Goal: Task Accomplishment & Management: Manage account settings

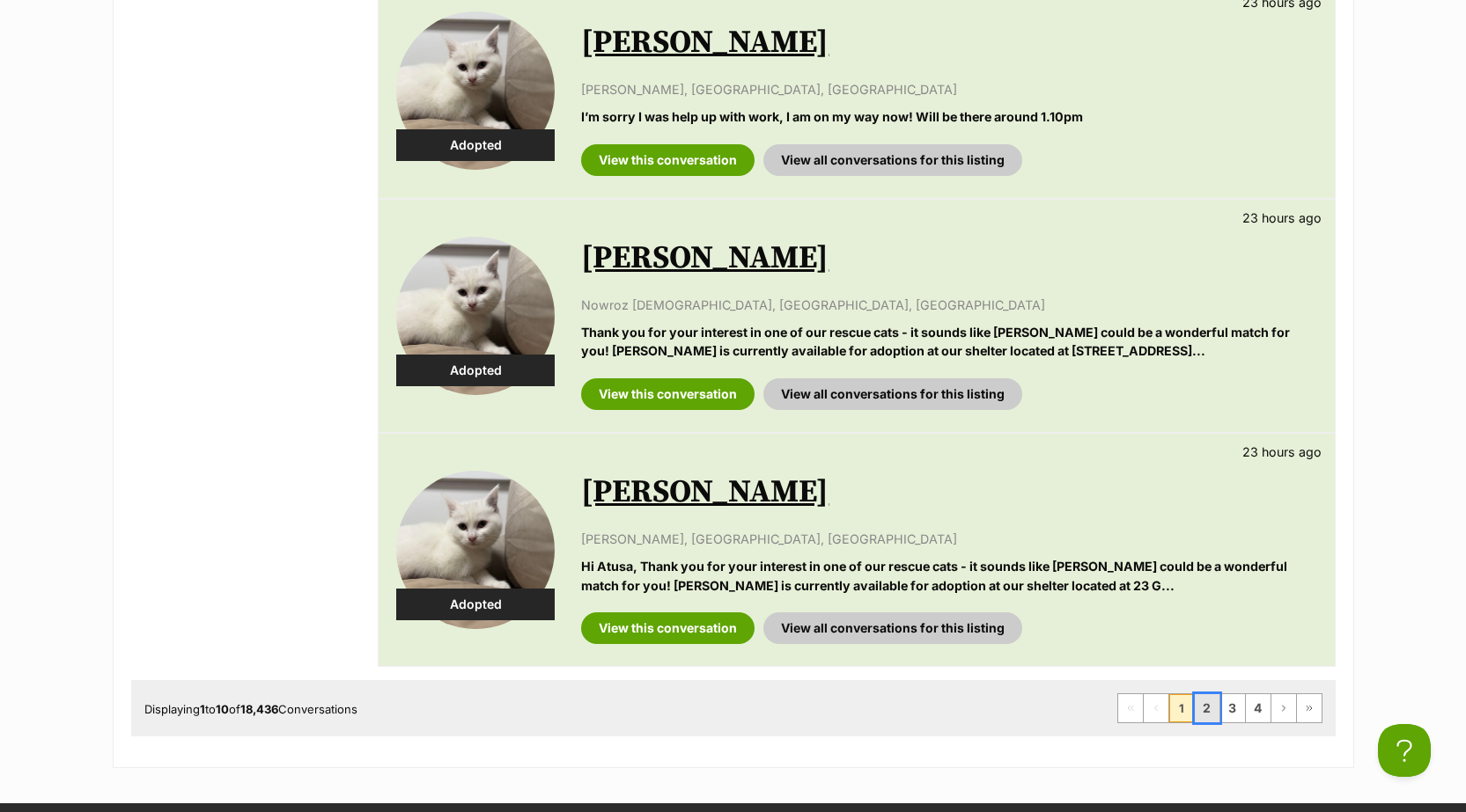
click at [1217, 722] on link "2" at bounding box center [1207, 708] width 25 height 28
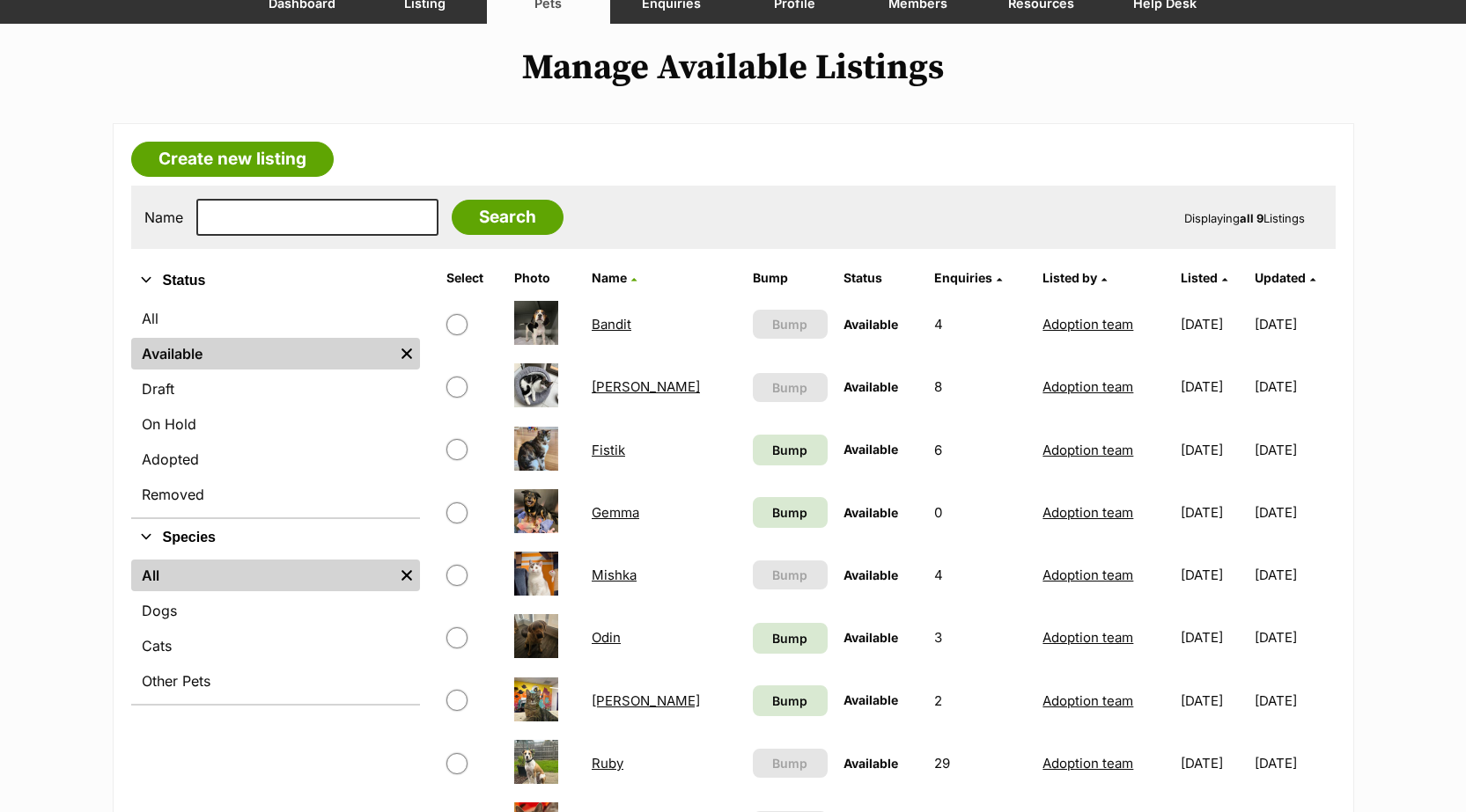
click at [598, 459] on link "Fistik" at bounding box center [609, 450] width 34 height 17
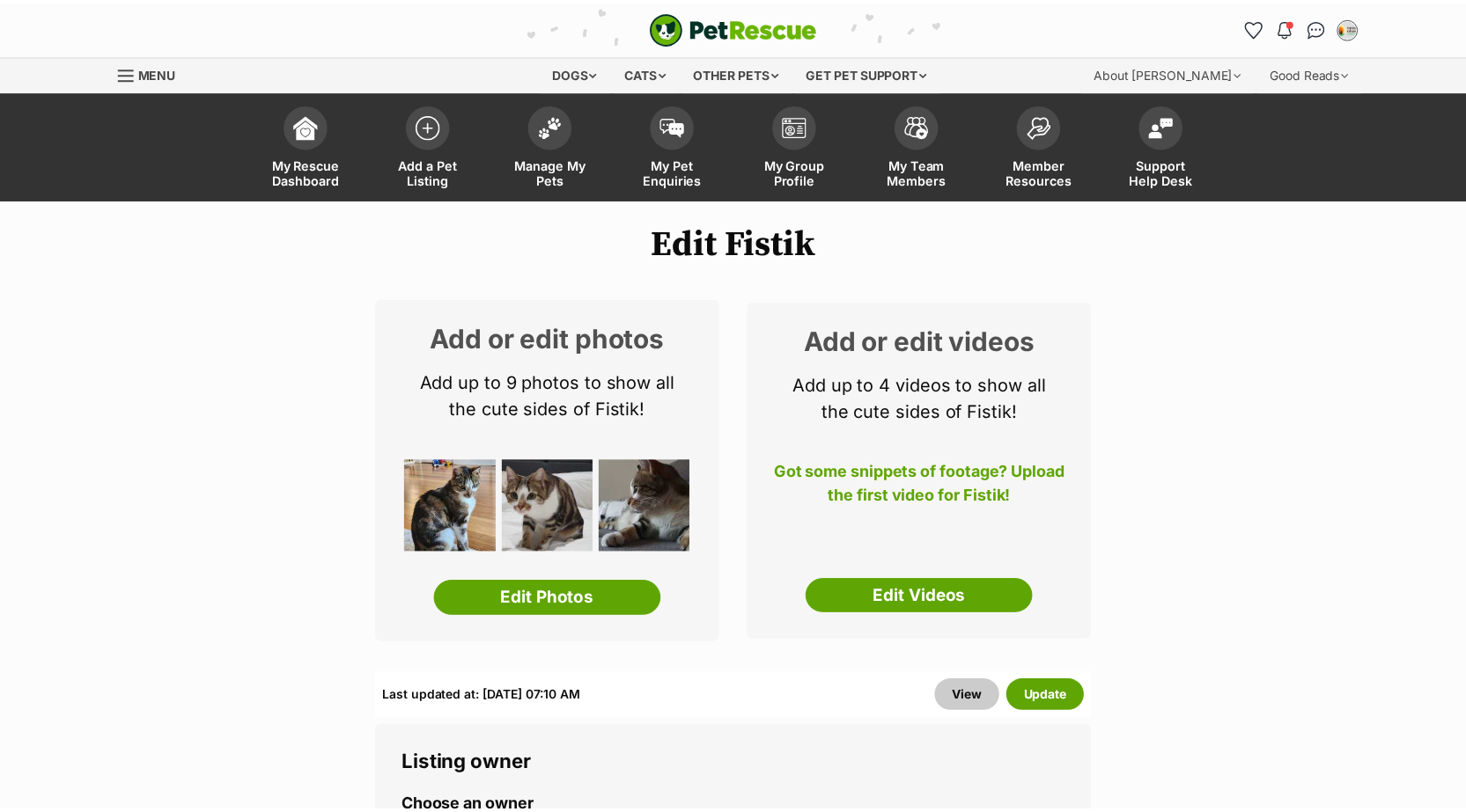
scroll to position [704, 0]
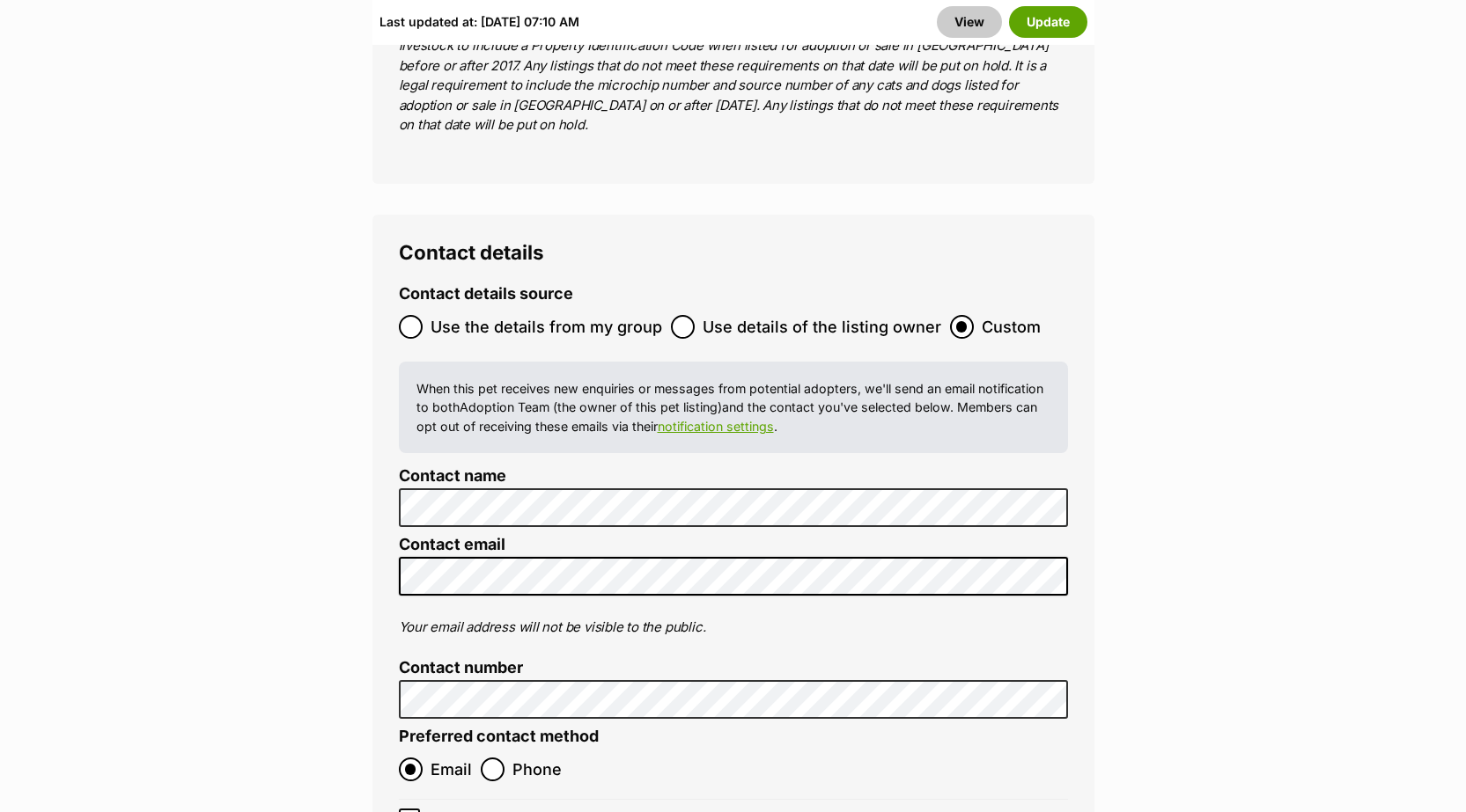
scroll to position [7394, 0]
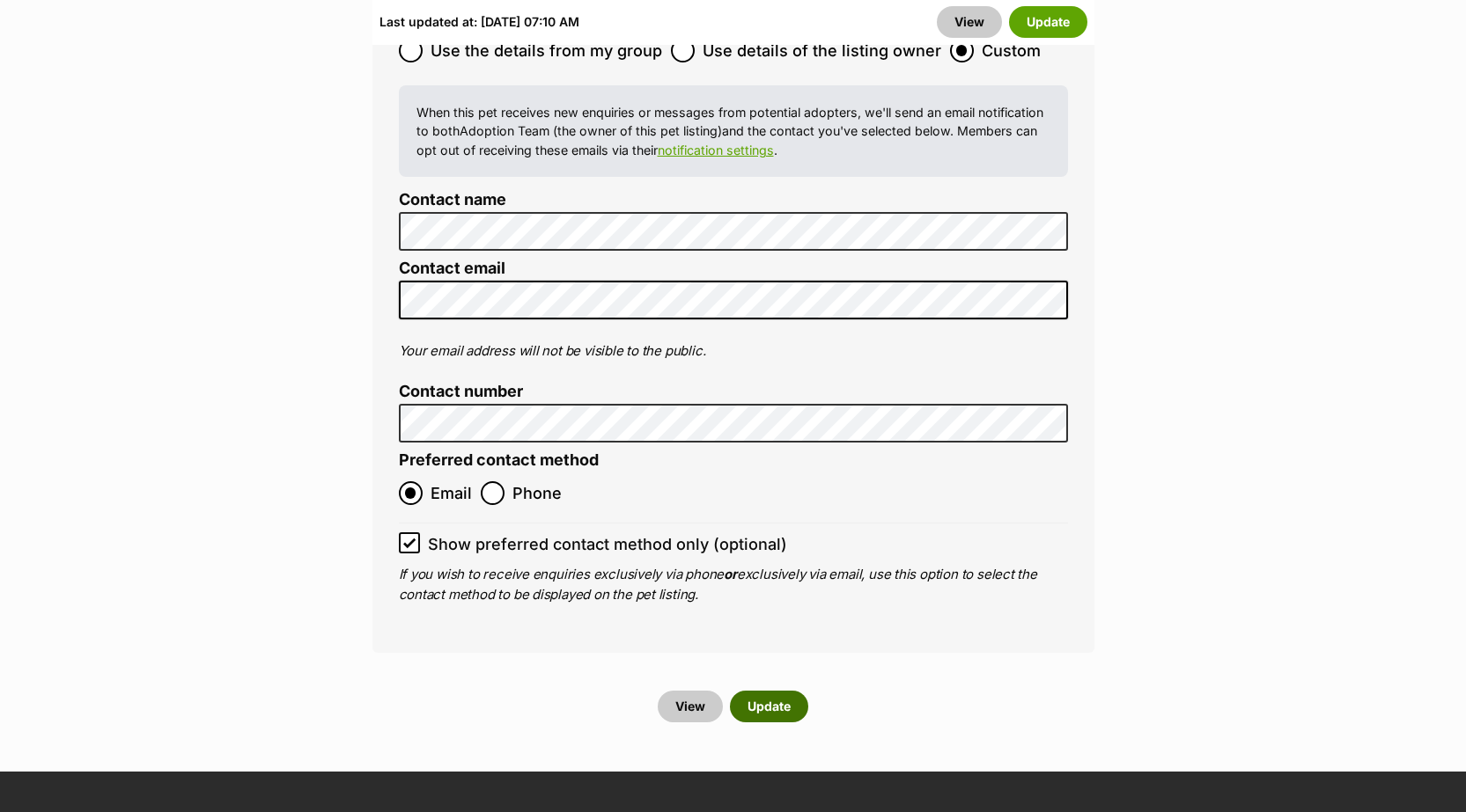
click at [776, 691] on button "Update" at bounding box center [768, 707] width 79 height 32
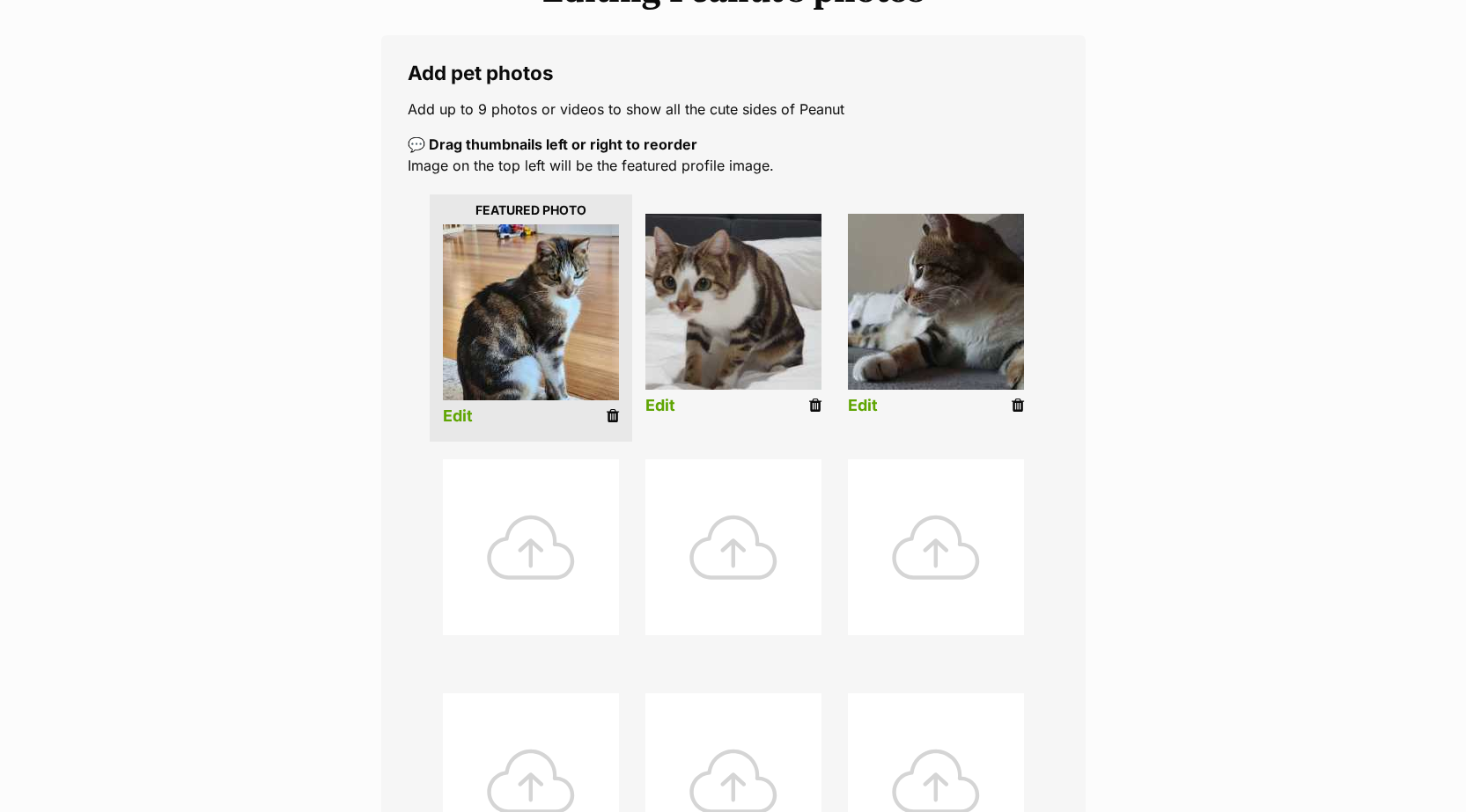
drag, startPoint x: 0, startPoint y: 0, endPoint x: 1135, endPoint y: 53, distance: 1136.2
click at [1135, 53] on div "Editing Peanut's photos Add pet photos Add up to 9 photos or videos to show all…" at bounding box center [733, 534] width 1294 height 1125
click at [540, 571] on div at bounding box center [531, 548] width 176 height 176
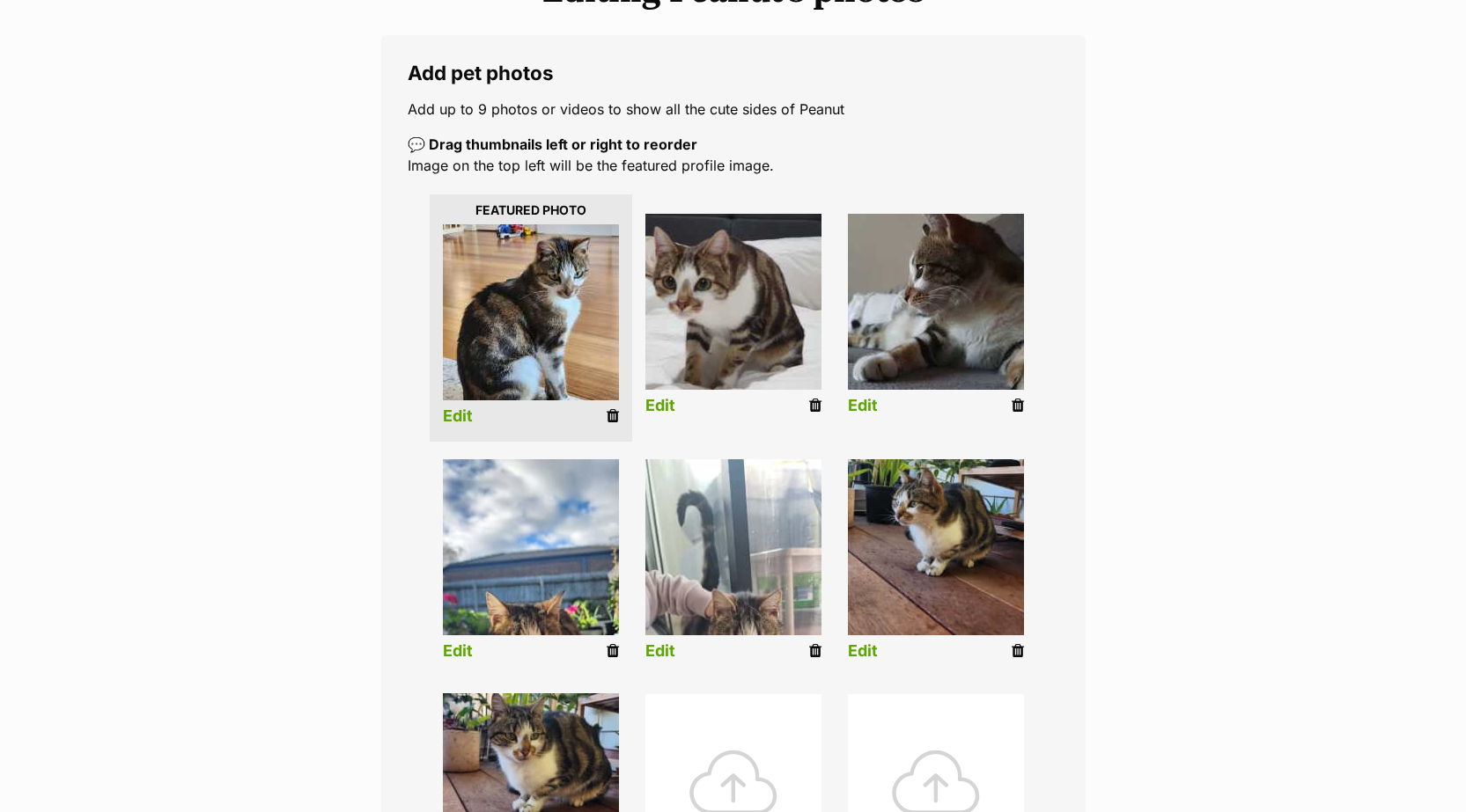
scroll to position [352, 0]
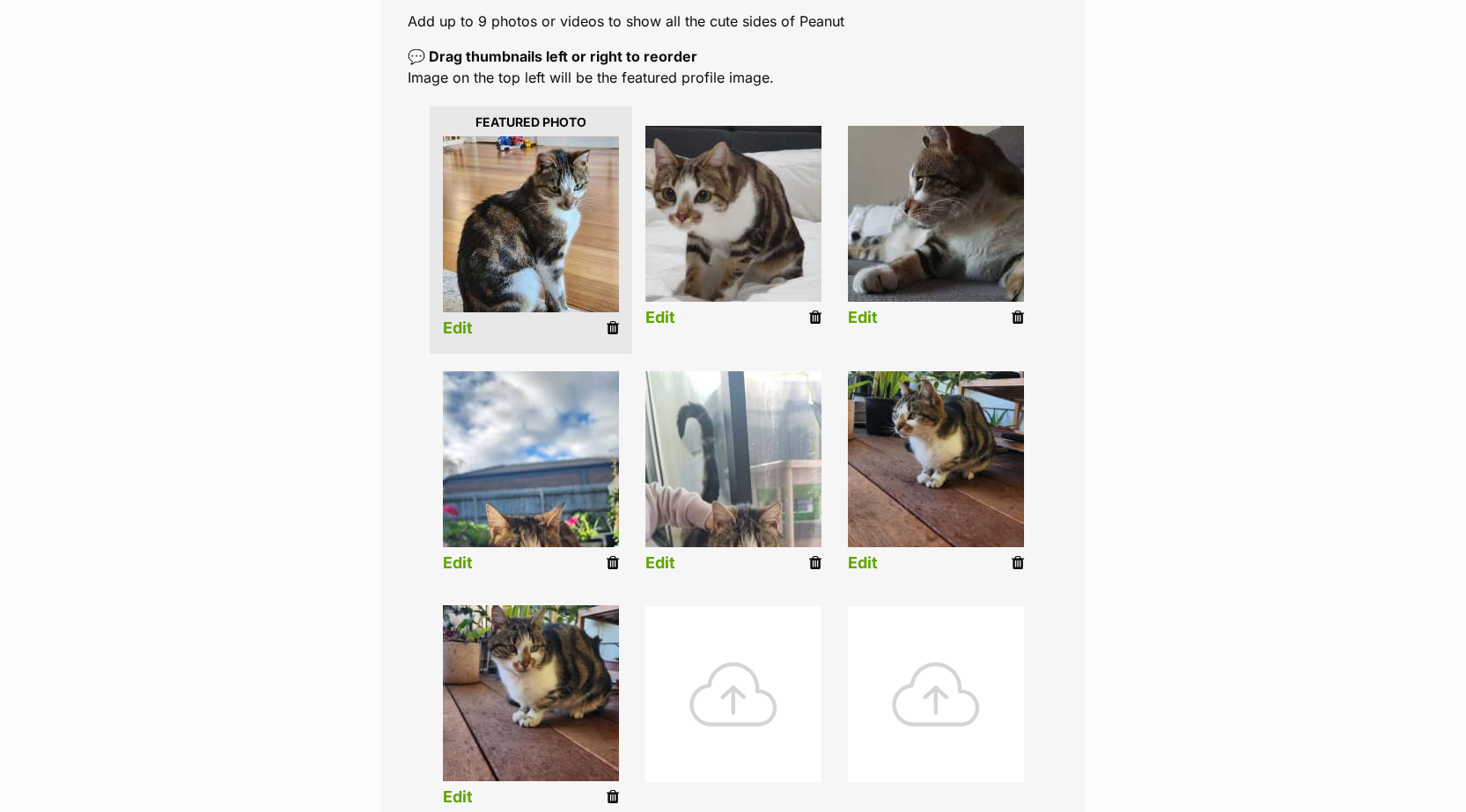
click at [443, 573] on link "Edit" at bounding box center [458, 564] width 30 height 19
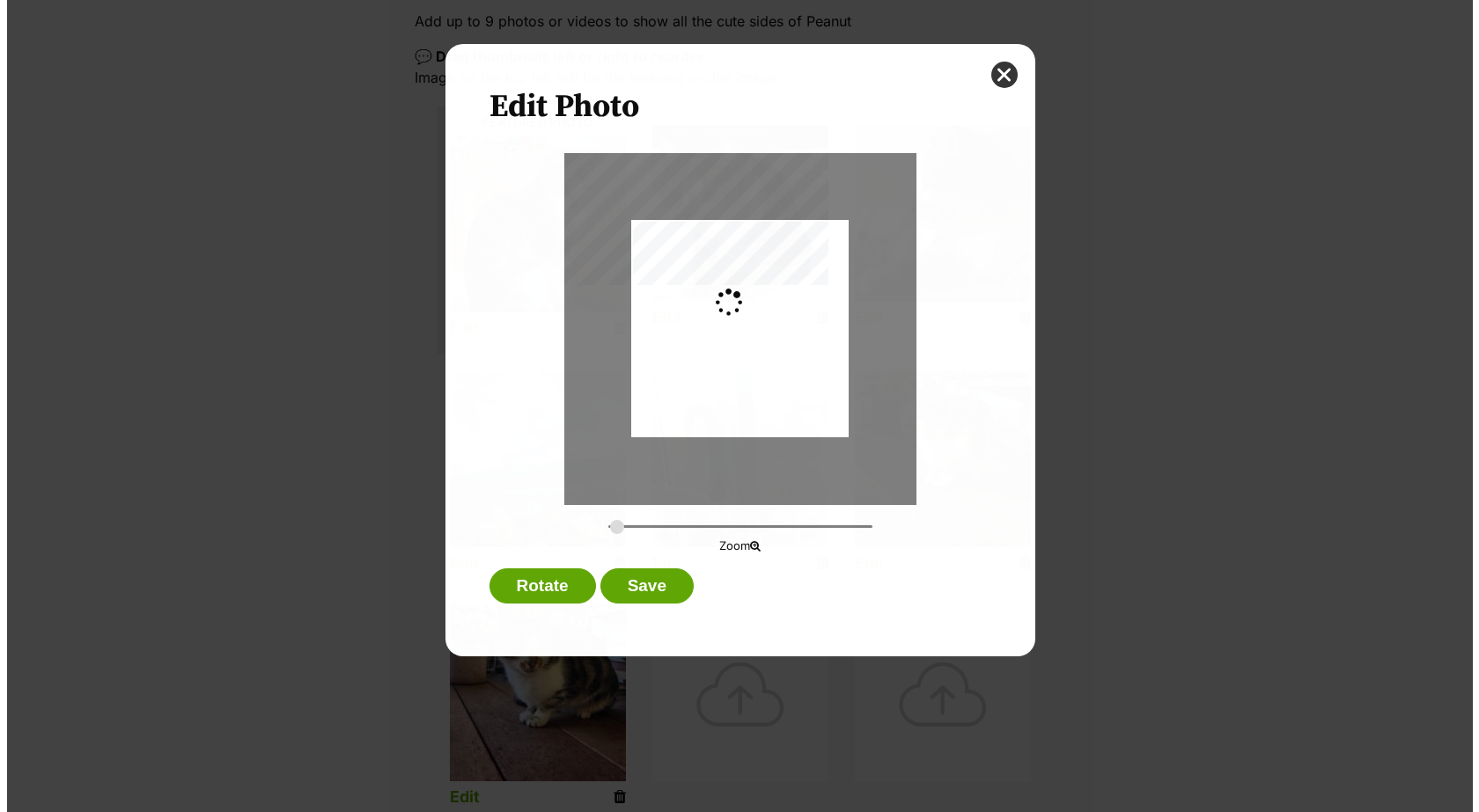
scroll to position [0, 0]
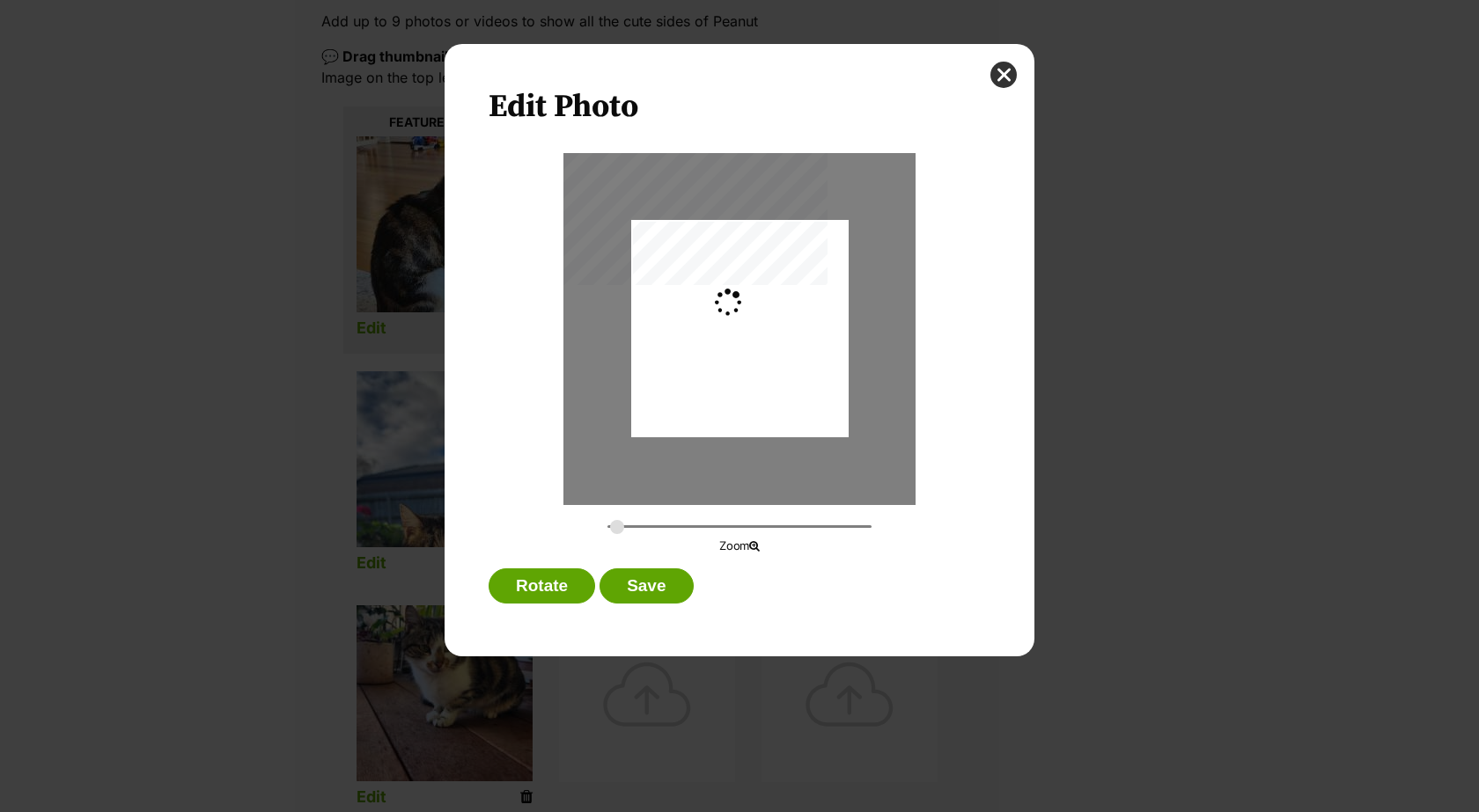
type input "0.2744"
drag, startPoint x: 750, startPoint y: 382, endPoint x: 751, endPoint y: 355, distance: 27.0
click at [751, 355] on div "Dialog Window - Close (Press escape to close)" at bounding box center [740, 307] width 218 height 466
click at [663, 594] on button "Save" at bounding box center [647, 586] width 94 height 35
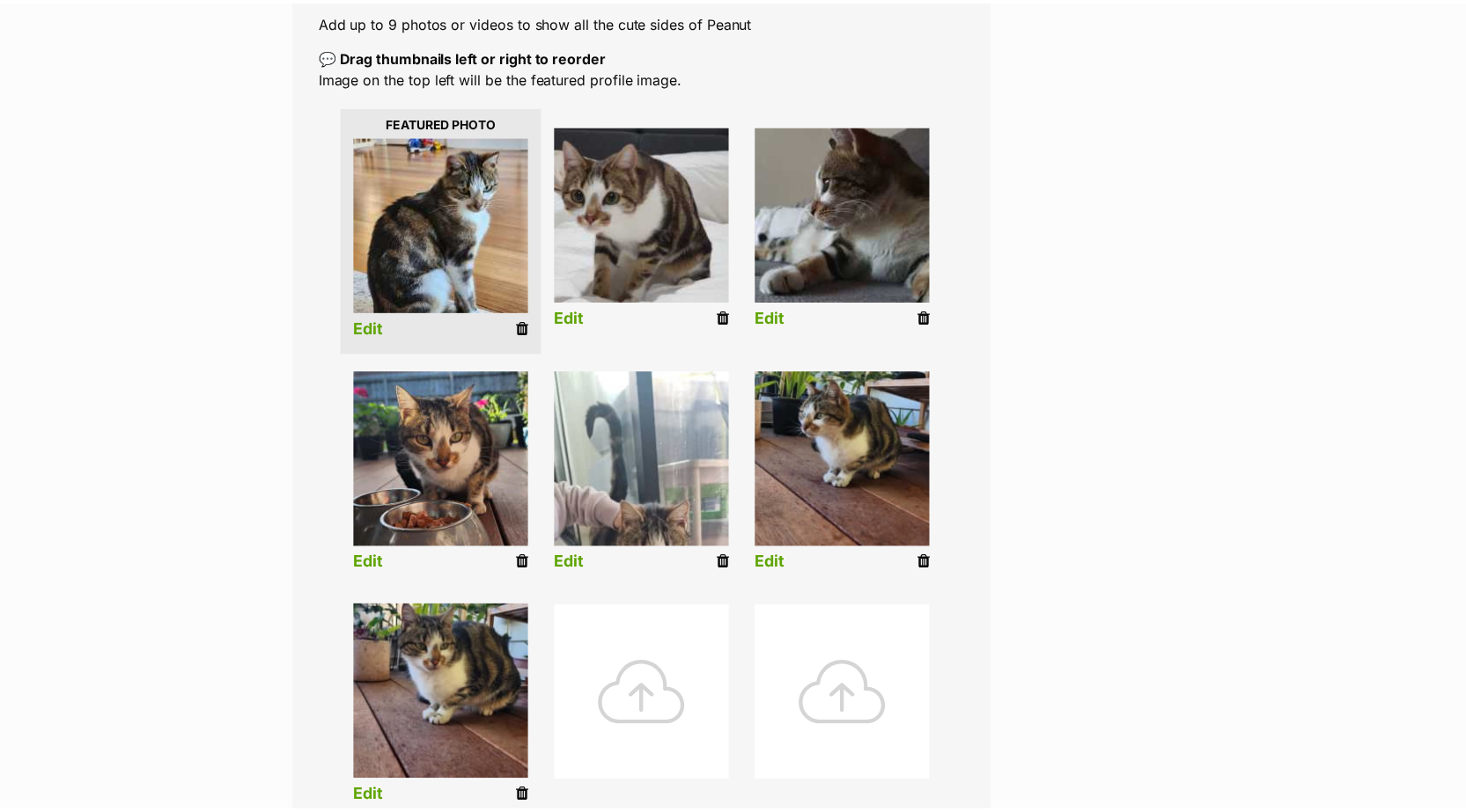
scroll to position [352, 0]
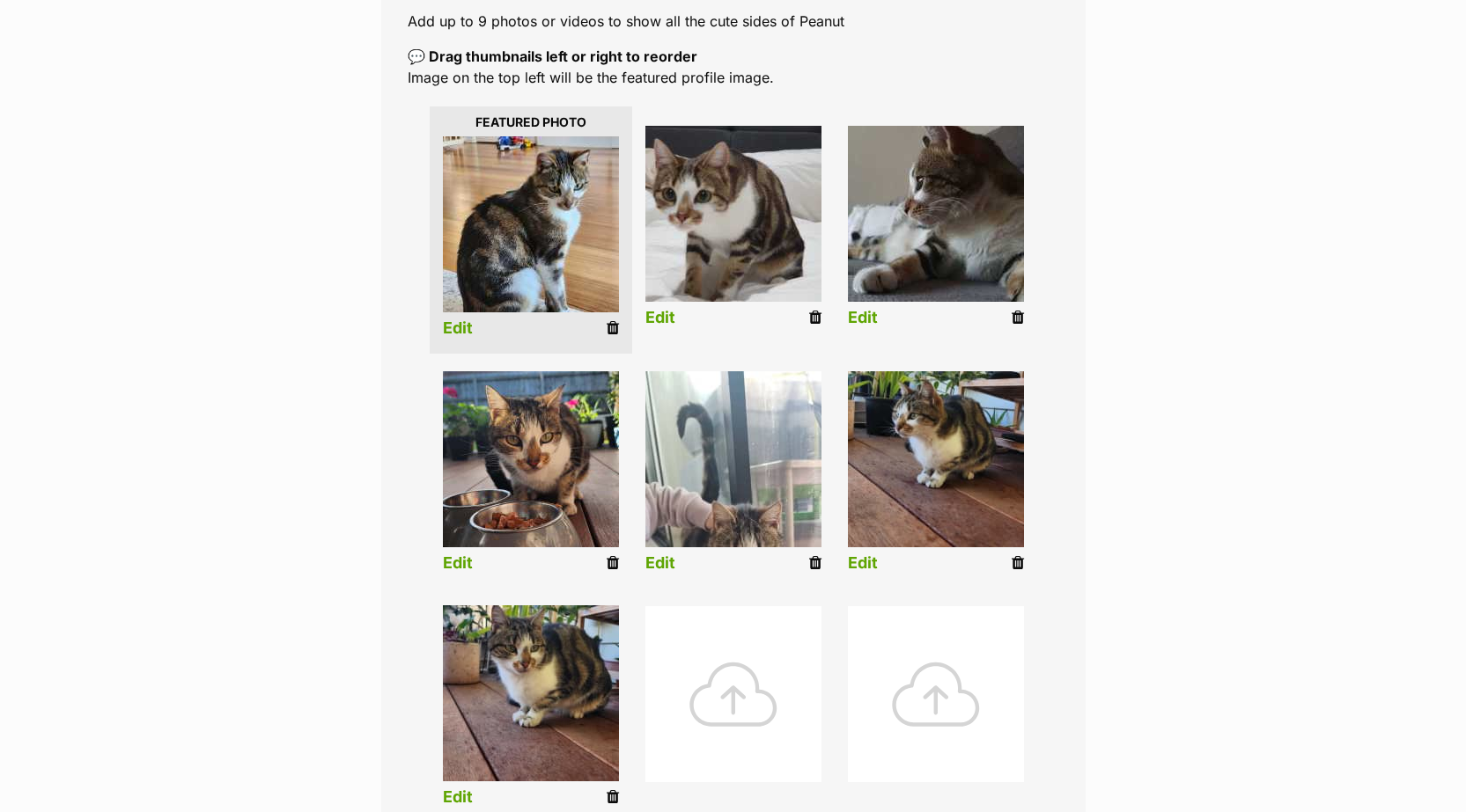
click at [670, 573] on link "Edit" at bounding box center [661, 564] width 30 height 19
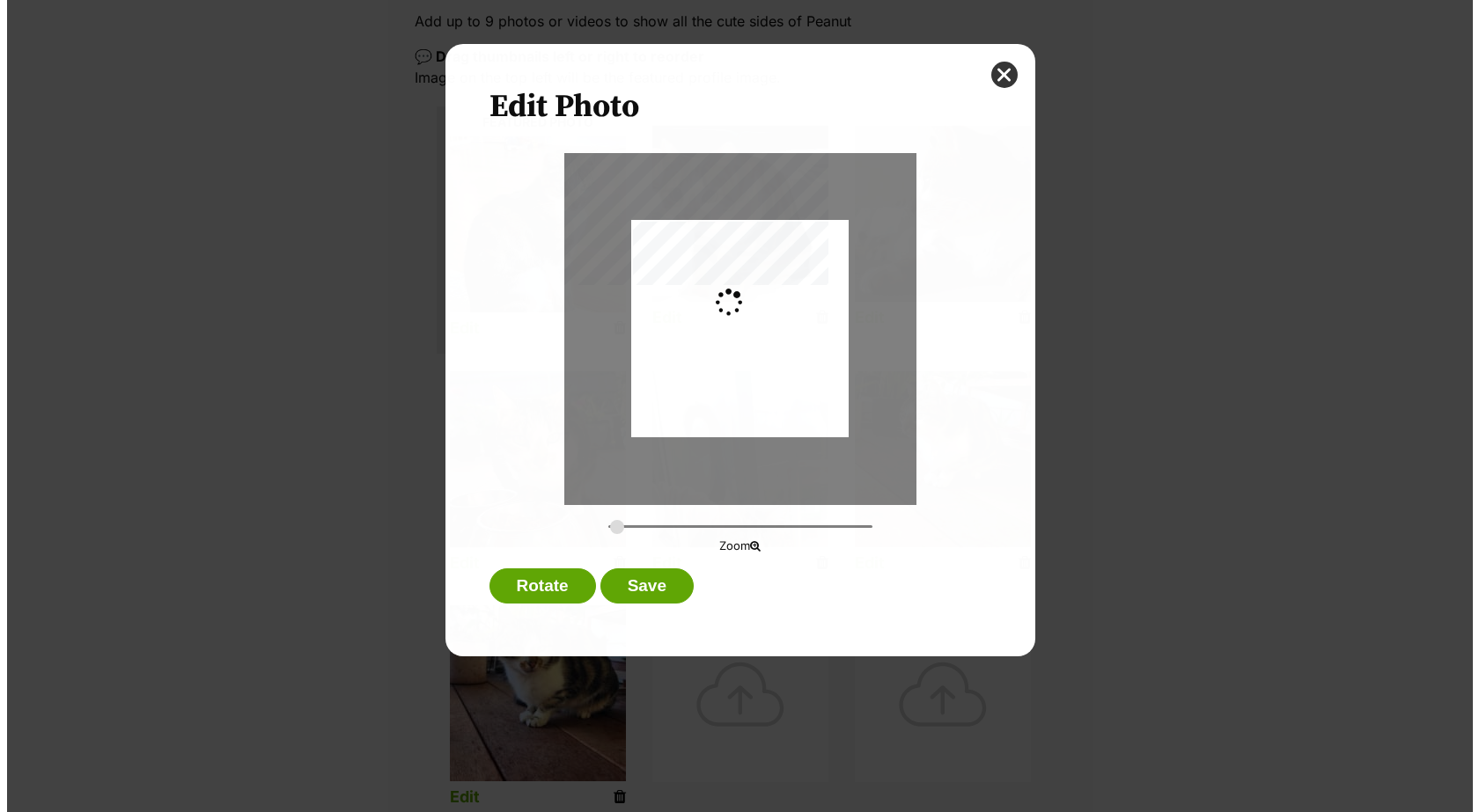
scroll to position [0, 0]
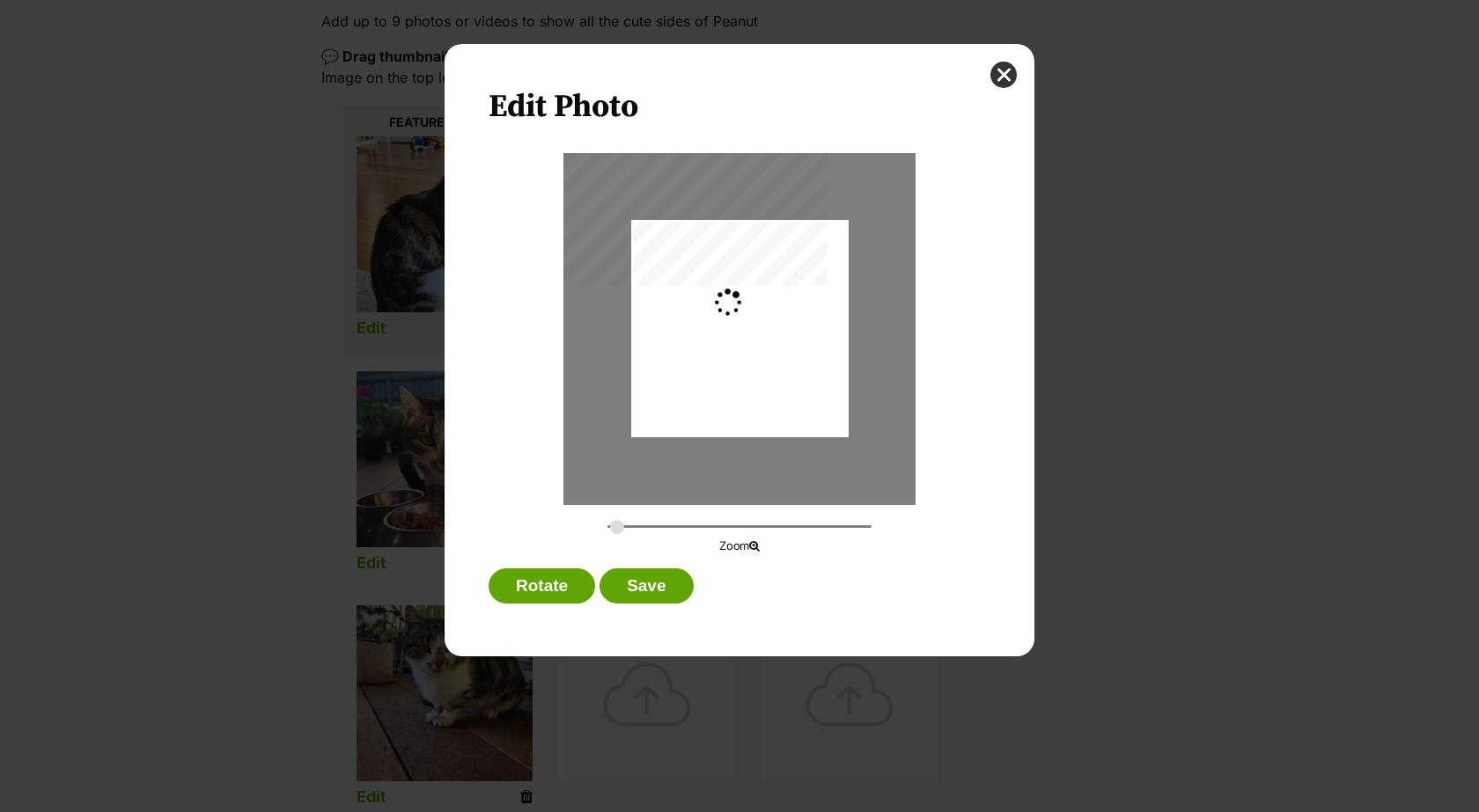
type input "0.2744"
drag, startPoint x: 791, startPoint y: 401, endPoint x: 790, endPoint y: 390, distance: 11.0
click at [790, 390] on div "Dialog Window - Close (Press escape to close)" at bounding box center [740, 317] width 218 height 505
click at [663, 591] on button "Save" at bounding box center [647, 586] width 94 height 35
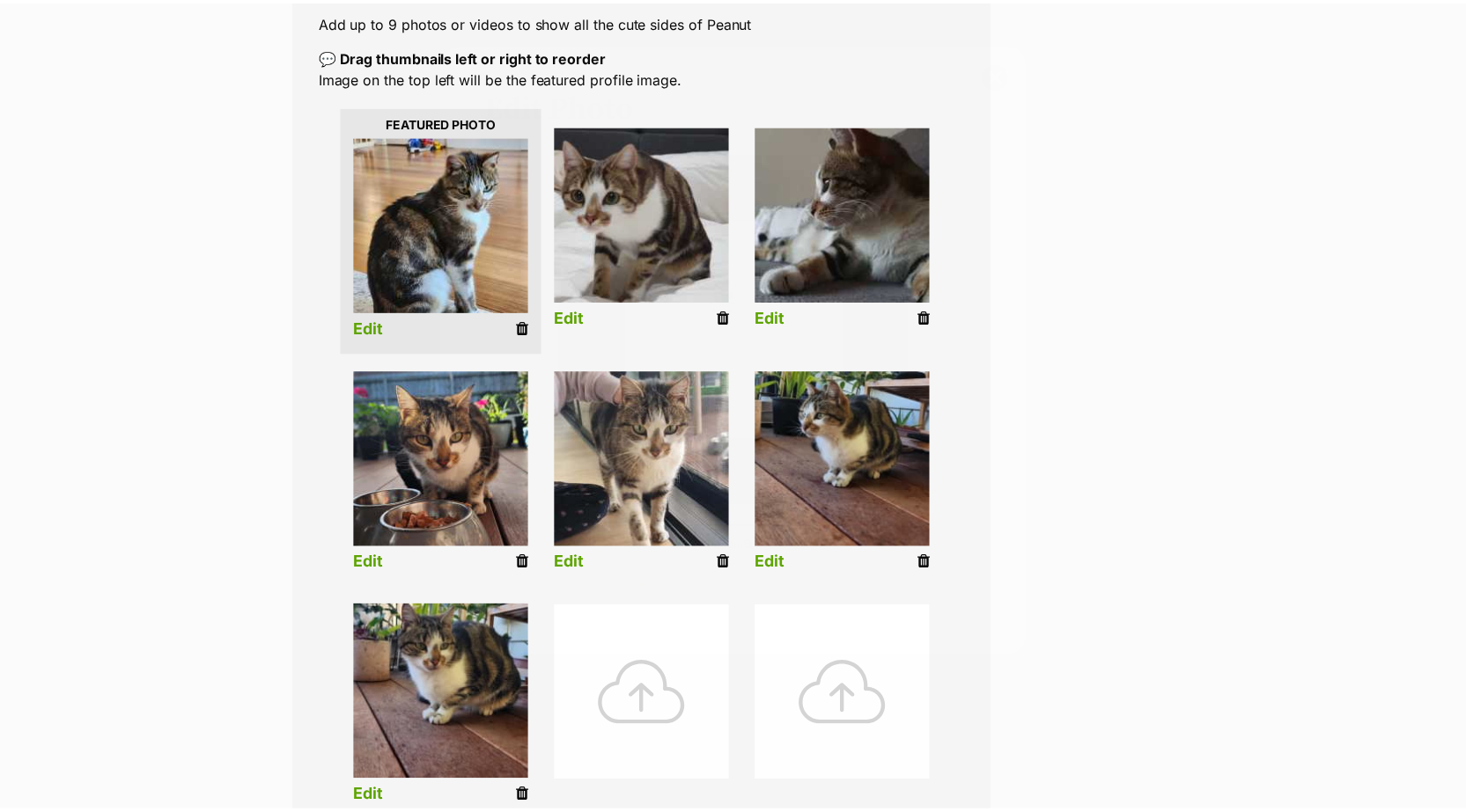
scroll to position [352, 0]
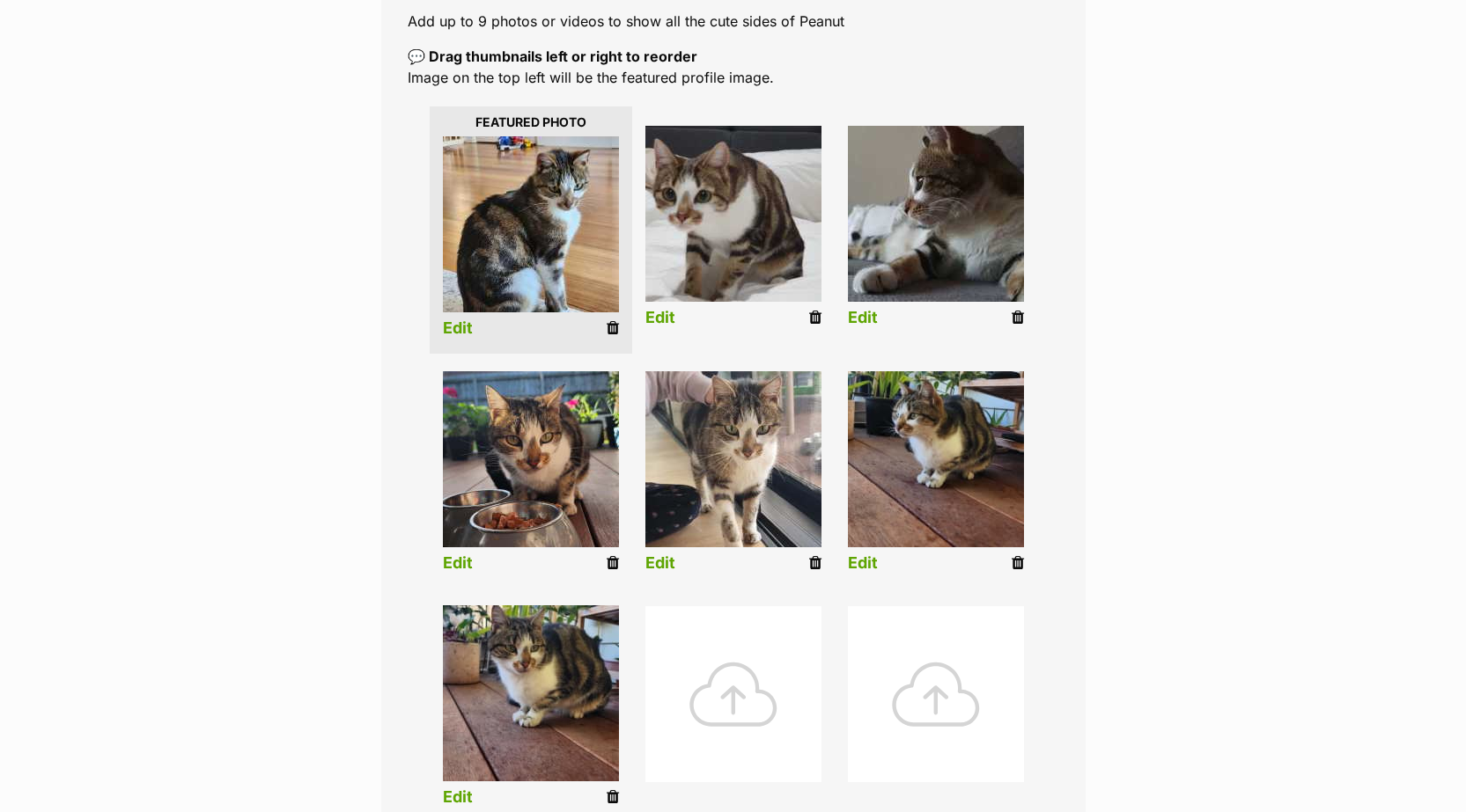
click at [868, 573] on link "Edit" at bounding box center [863, 564] width 30 height 19
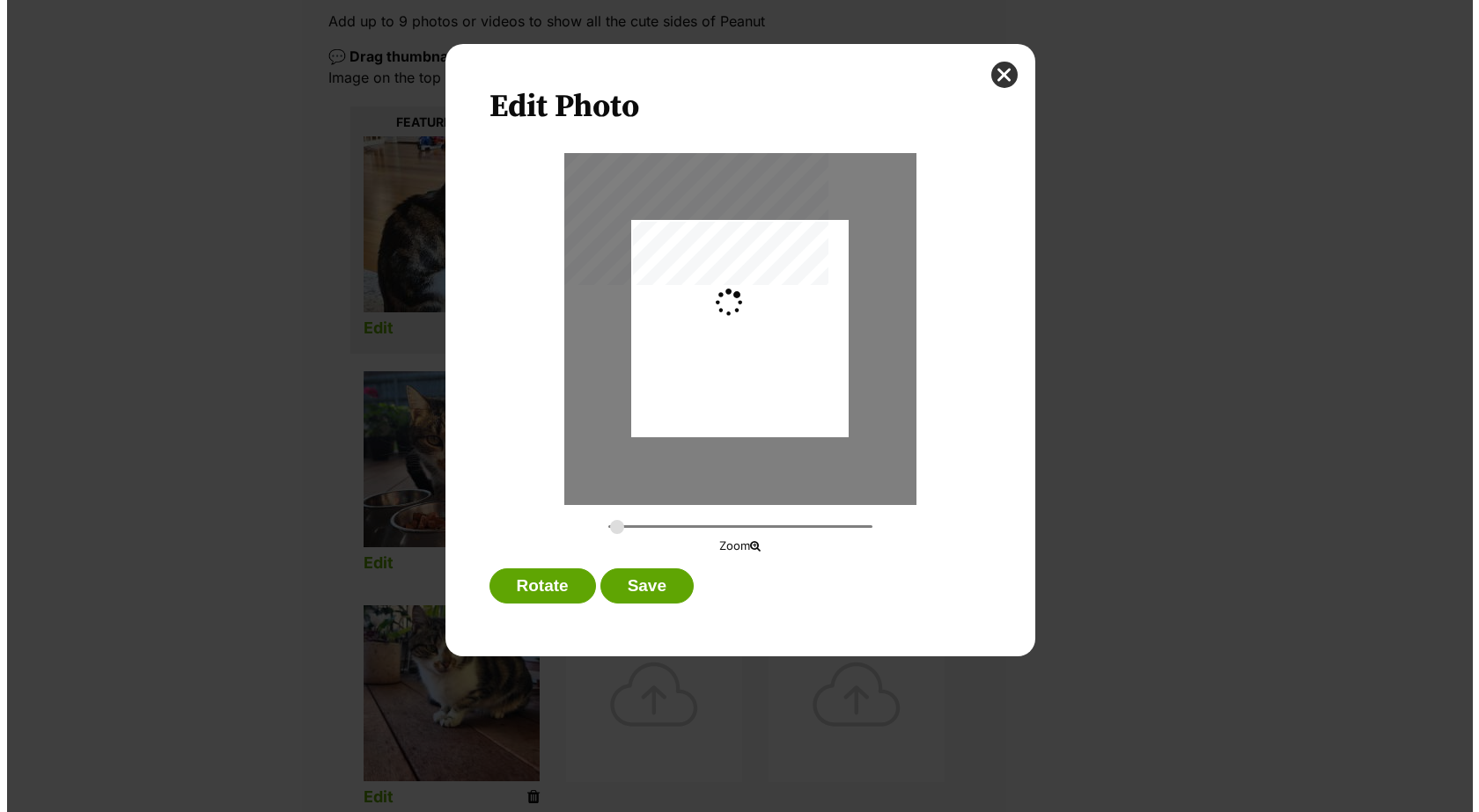
scroll to position [0, 0]
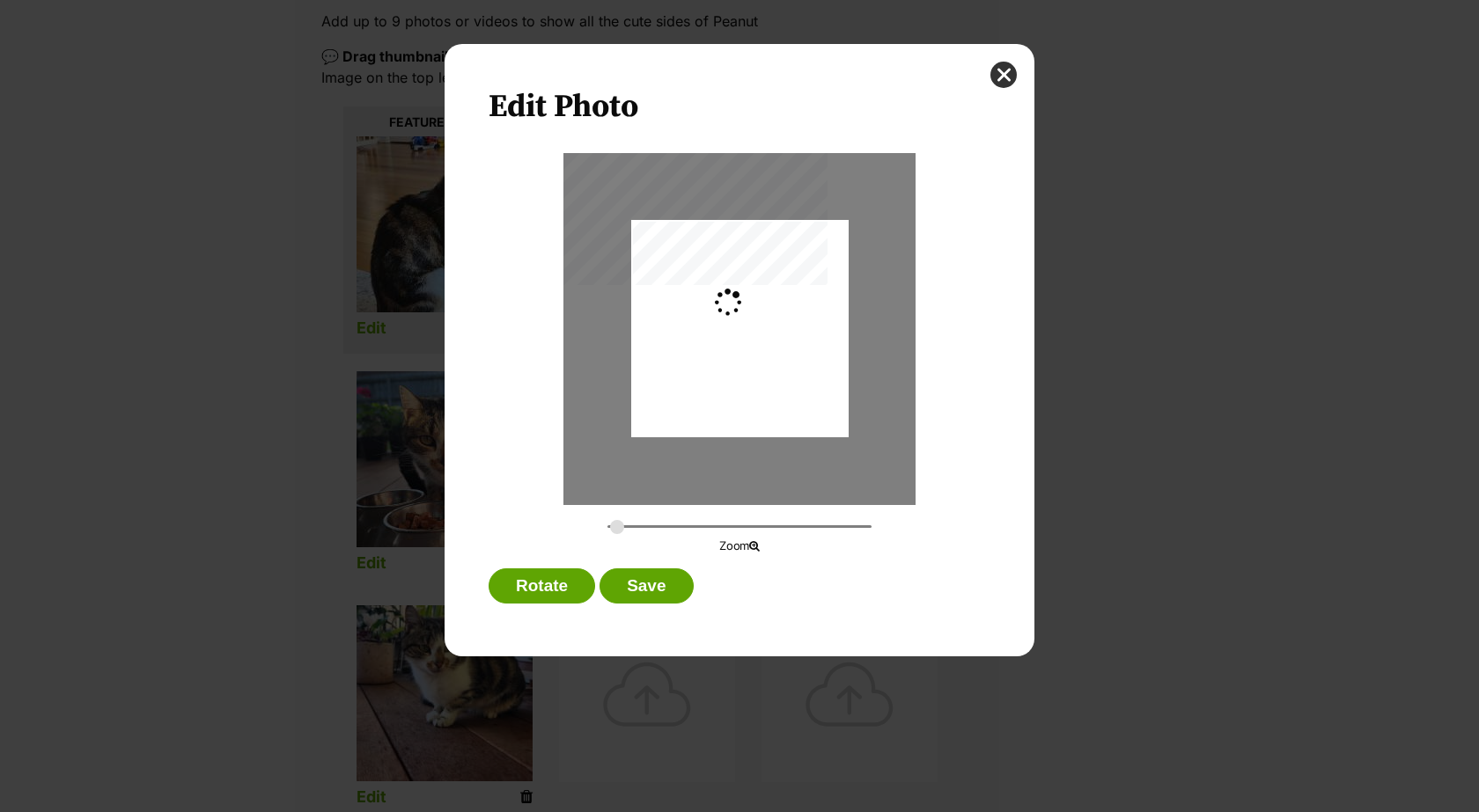
type input "0.2744"
drag, startPoint x: 767, startPoint y: 376, endPoint x: 771, endPoint y: 387, distance: 11.7
click at [771, 387] on div "Dialog Window - Close (Press escape to close)" at bounding box center [740, 339] width 218 height 466
click at [643, 589] on button "Save" at bounding box center [647, 586] width 94 height 35
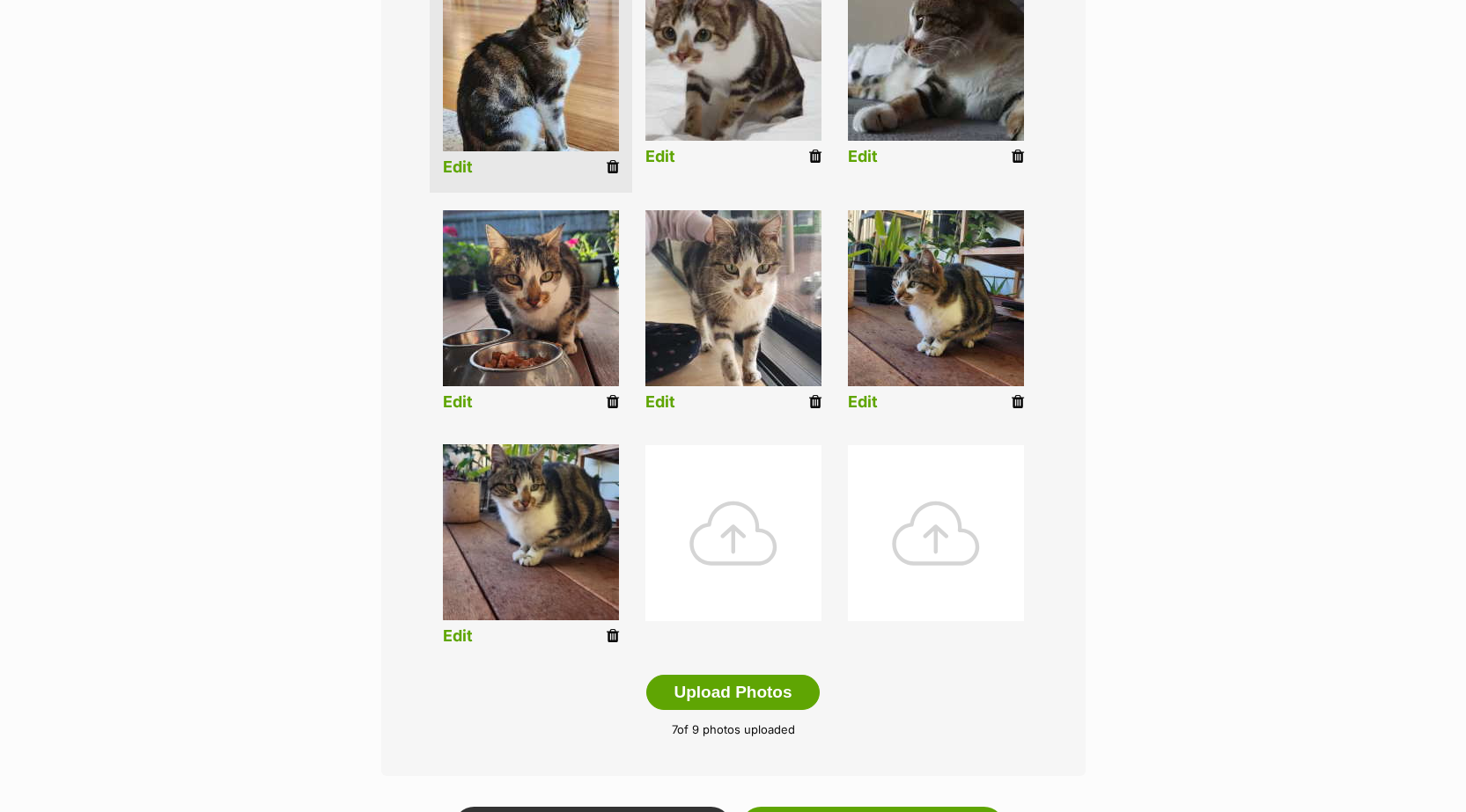
scroll to position [528, 0]
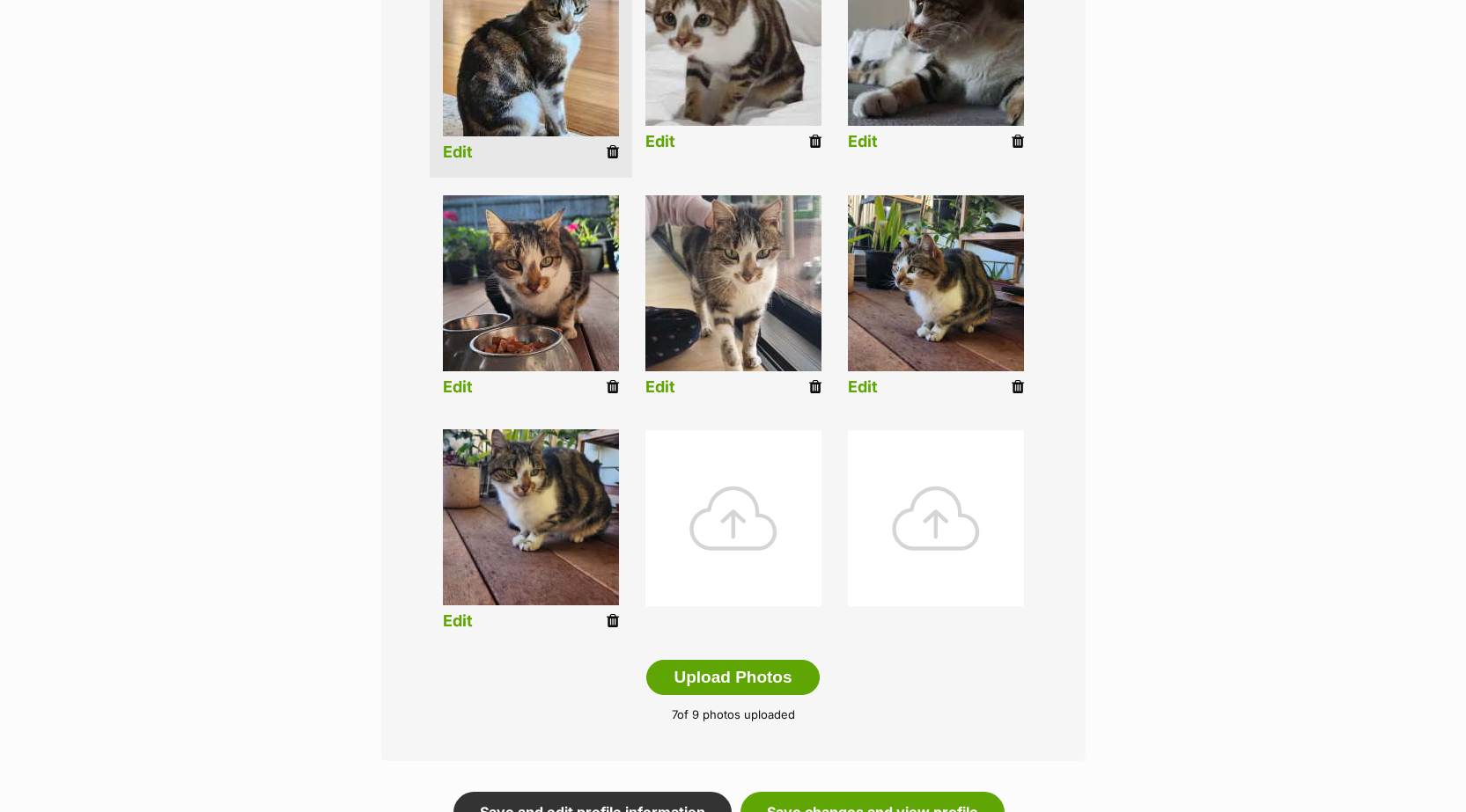
click at [470, 631] on link "Edit" at bounding box center [458, 621] width 30 height 19
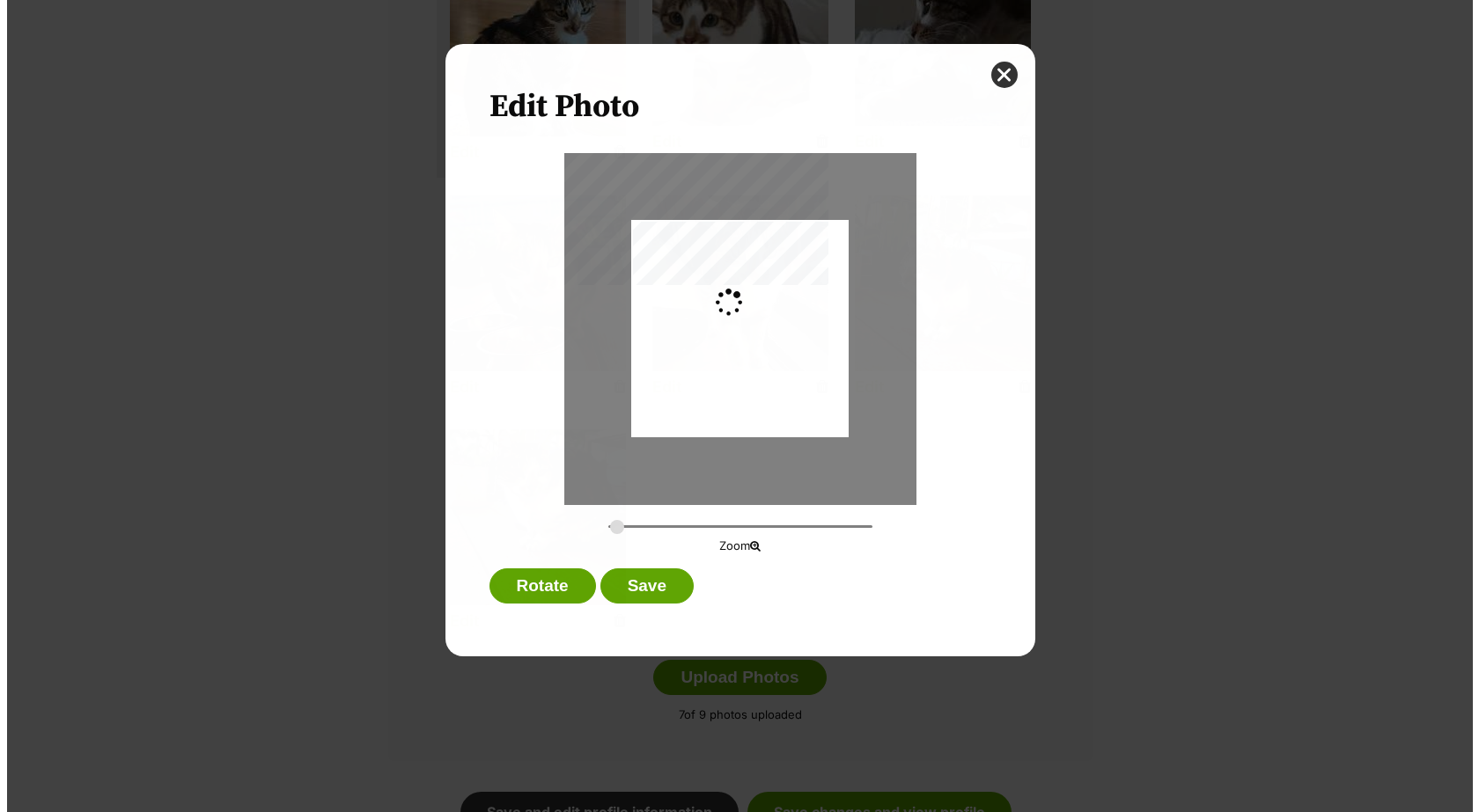
scroll to position [0, 0]
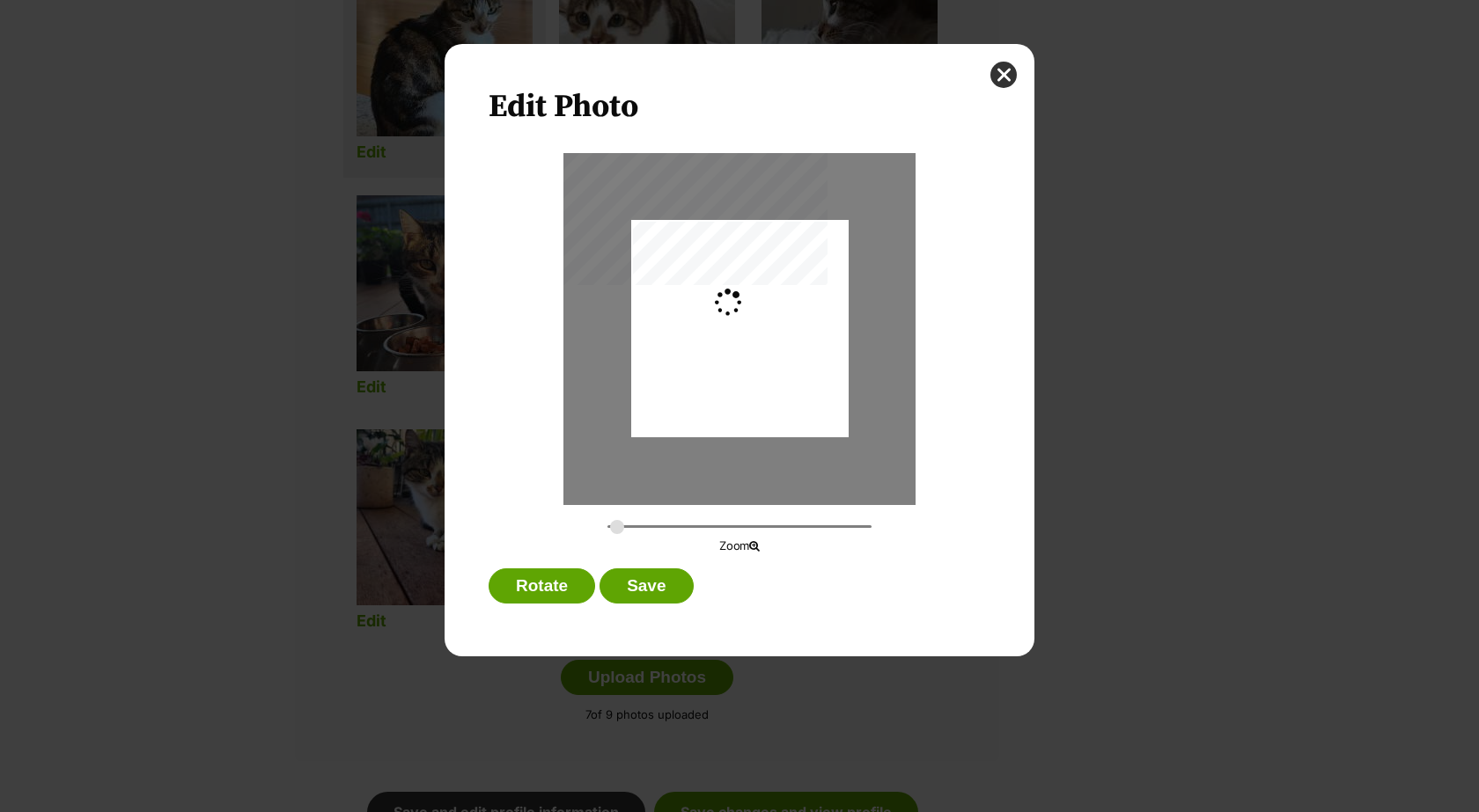
type input "0.2744"
drag, startPoint x: 746, startPoint y: 374, endPoint x: 746, endPoint y: 392, distance: 18.0
click at [746, 392] on div "Dialog Window - Close (Press escape to close)" at bounding box center [740, 346] width 218 height 466
click at [641, 595] on button "Save" at bounding box center [647, 586] width 94 height 35
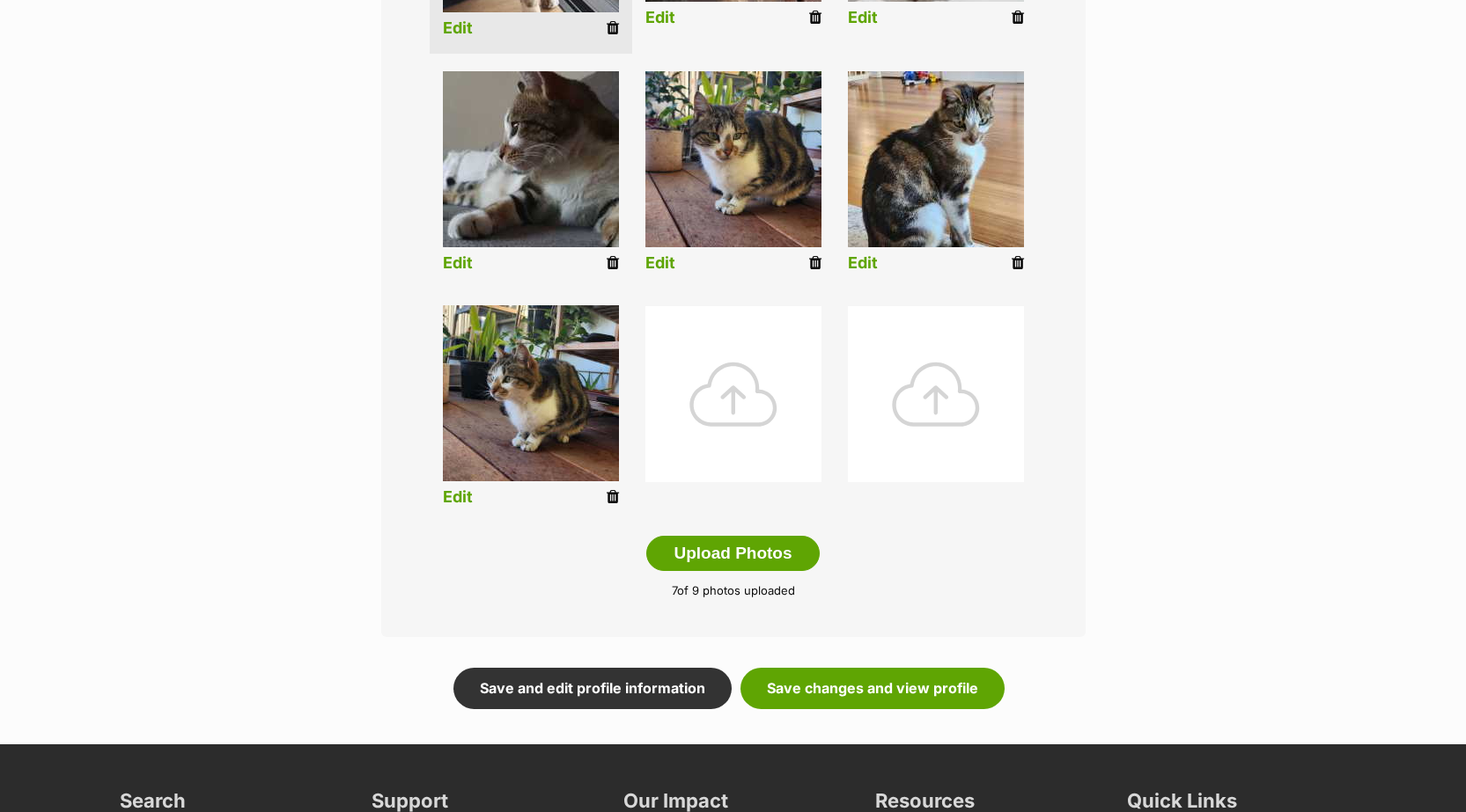
scroll to position [792, 0]
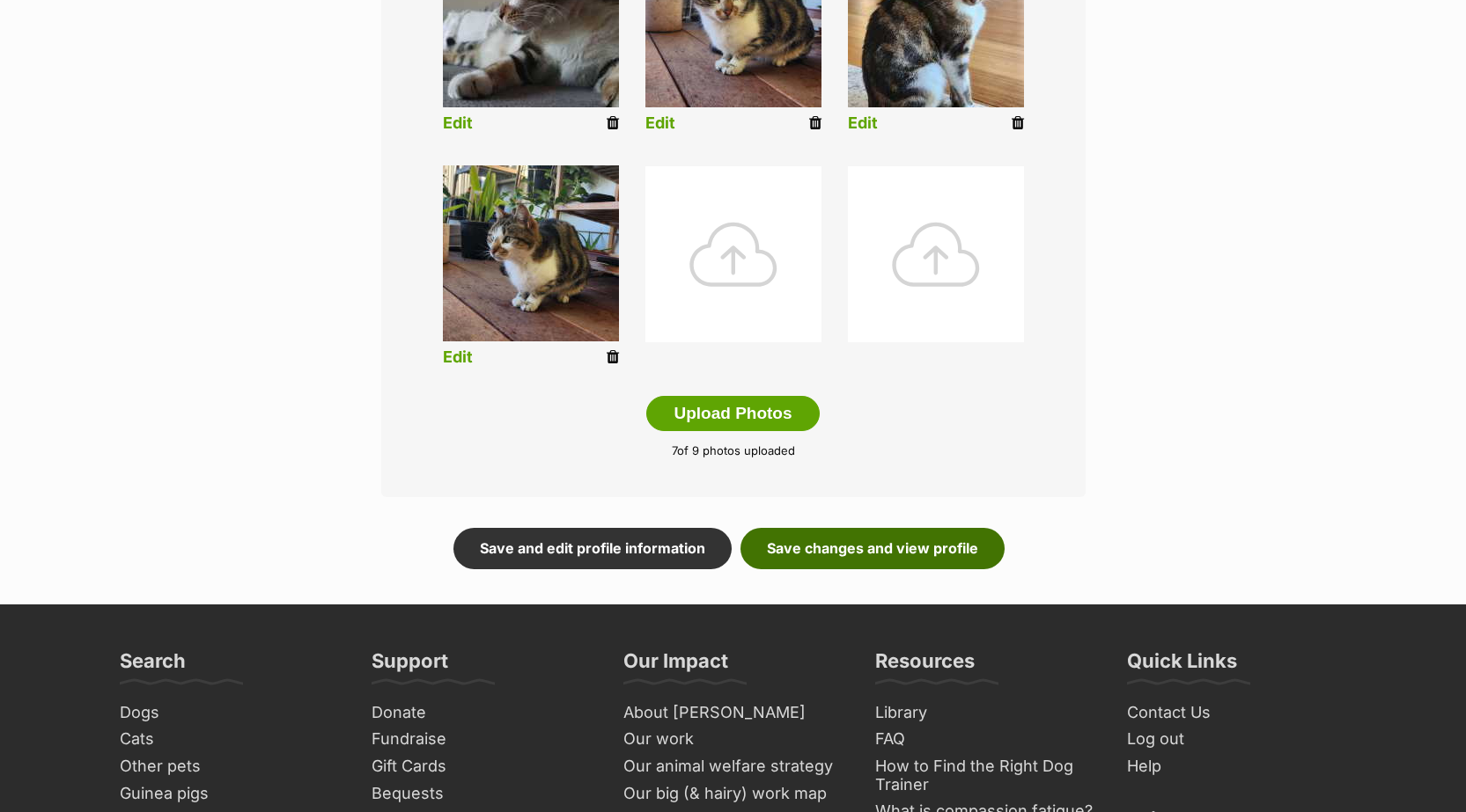
click at [867, 553] on link "Save changes and view profile" at bounding box center [872, 548] width 264 height 41
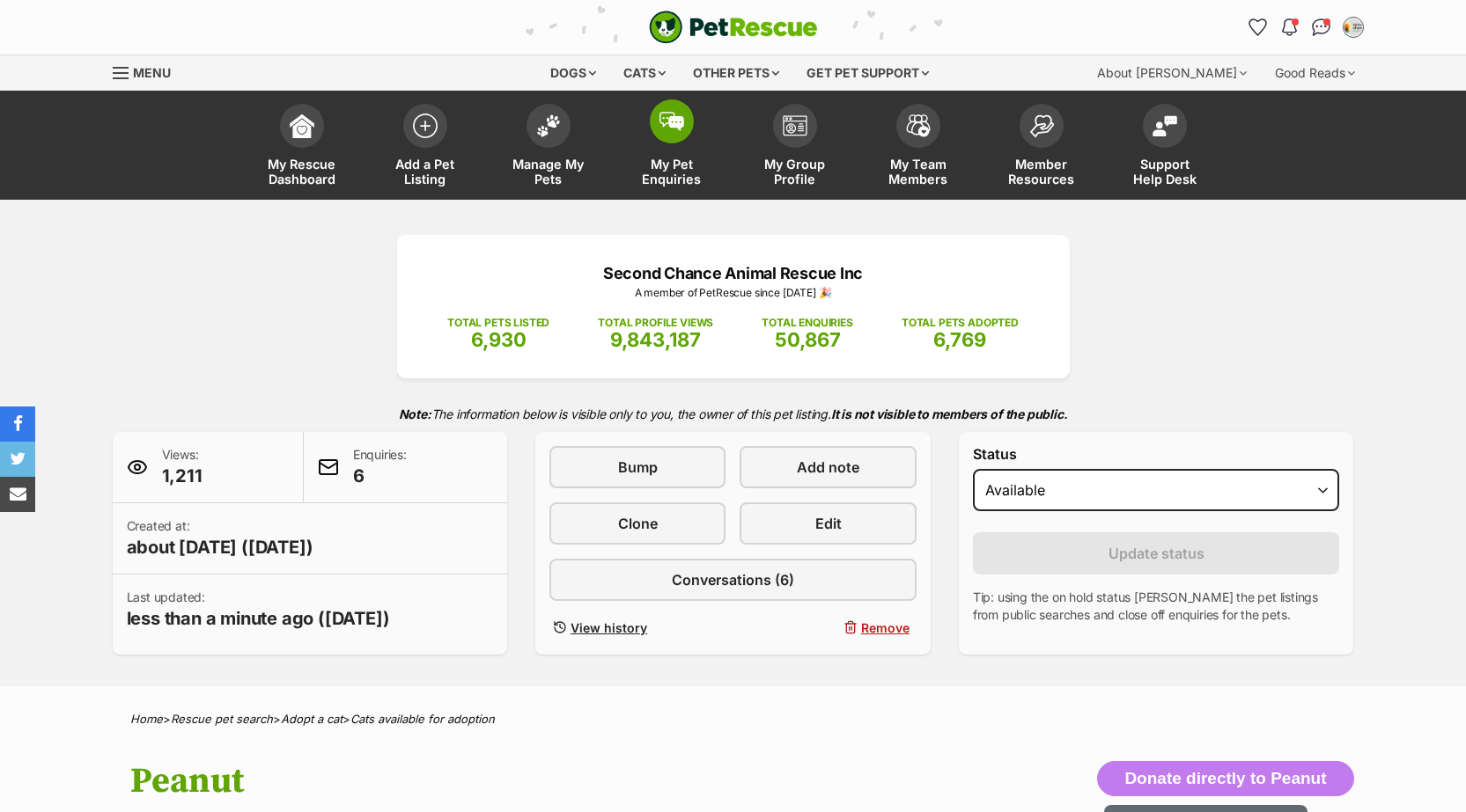
click at [659, 187] on span "My Pet Enquiries" at bounding box center [672, 172] width 79 height 30
